Goal: Download file/media

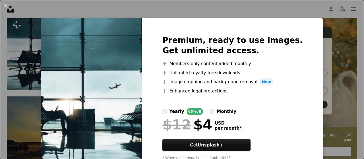
scroll to position [24, 0]
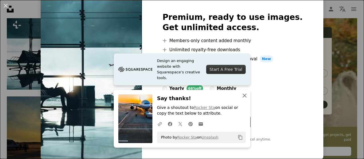
click at [241, 94] on icon "An X shape" at bounding box center [244, 95] width 7 height 7
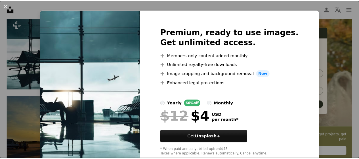
scroll to position [0, 0]
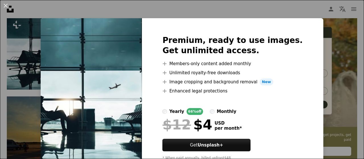
click at [307, 11] on div "An X shape Premium, ready to use images. Get unlimited access. A plus sign Memb…" at bounding box center [182, 79] width 364 height 159
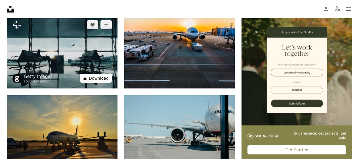
click at [93, 78] on button "A lock Download" at bounding box center [96, 78] width 32 height 9
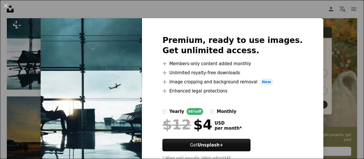
click at [291, 5] on div "An X shape Premium, ready to use images. Get unlimited access. A plus sign Memb…" at bounding box center [182, 79] width 364 height 159
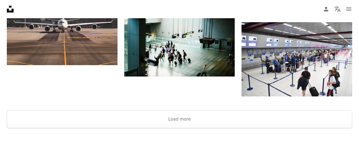
scroll to position [294, 0]
